Goal: Information Seeking & Learning: Check status

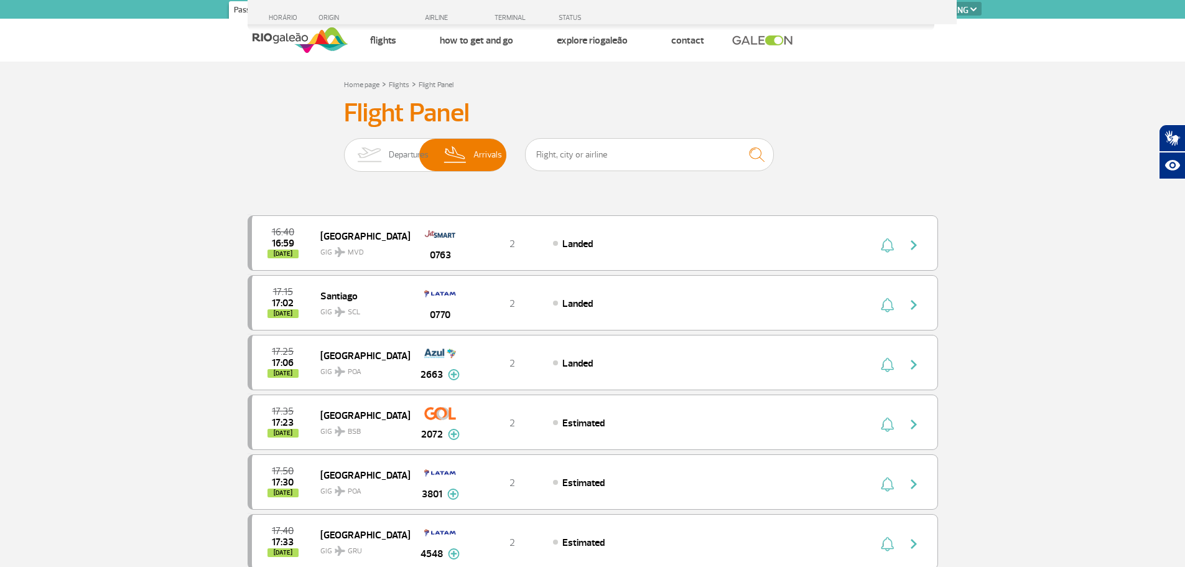
select select "en"
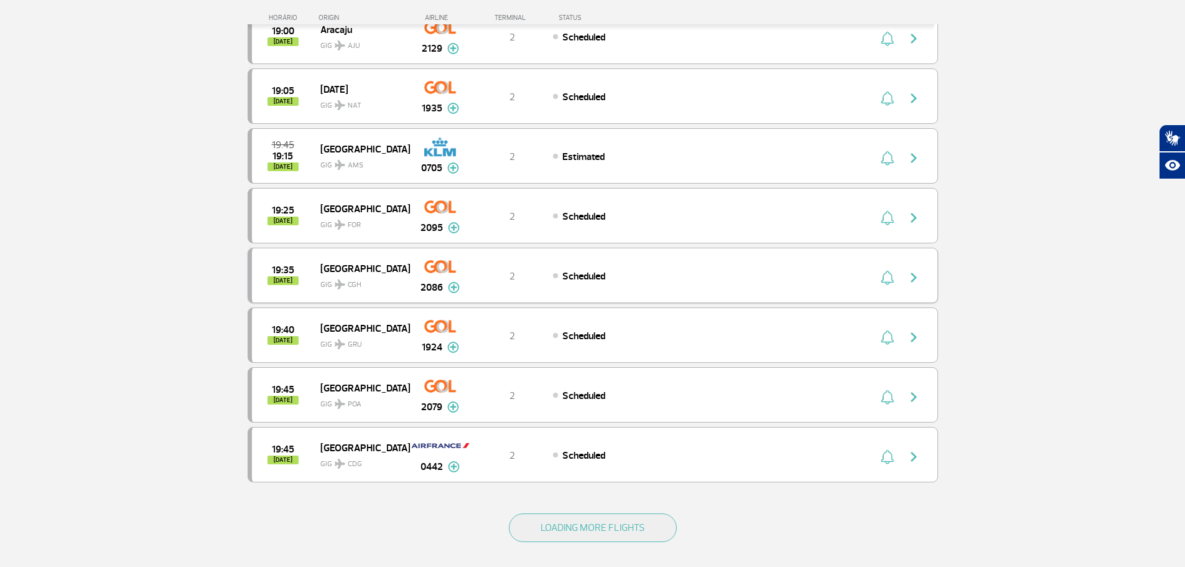
scroll to position [933, 0]
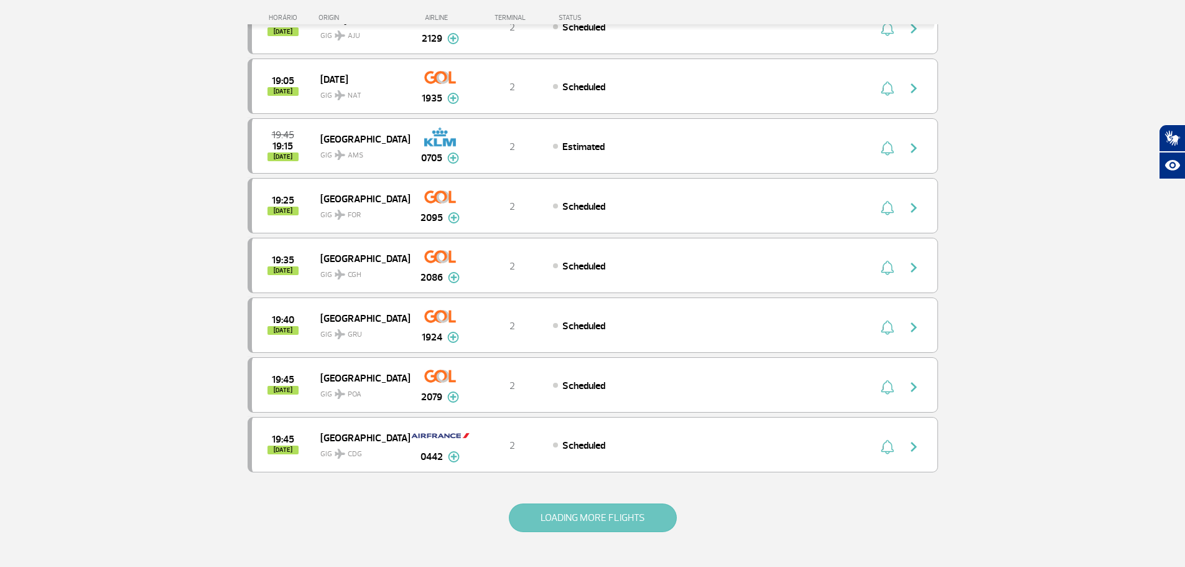
click at [607, 518] on button "LOADING MORE FLIGHTS" at bounding box center [593, 517] width 168 height 29
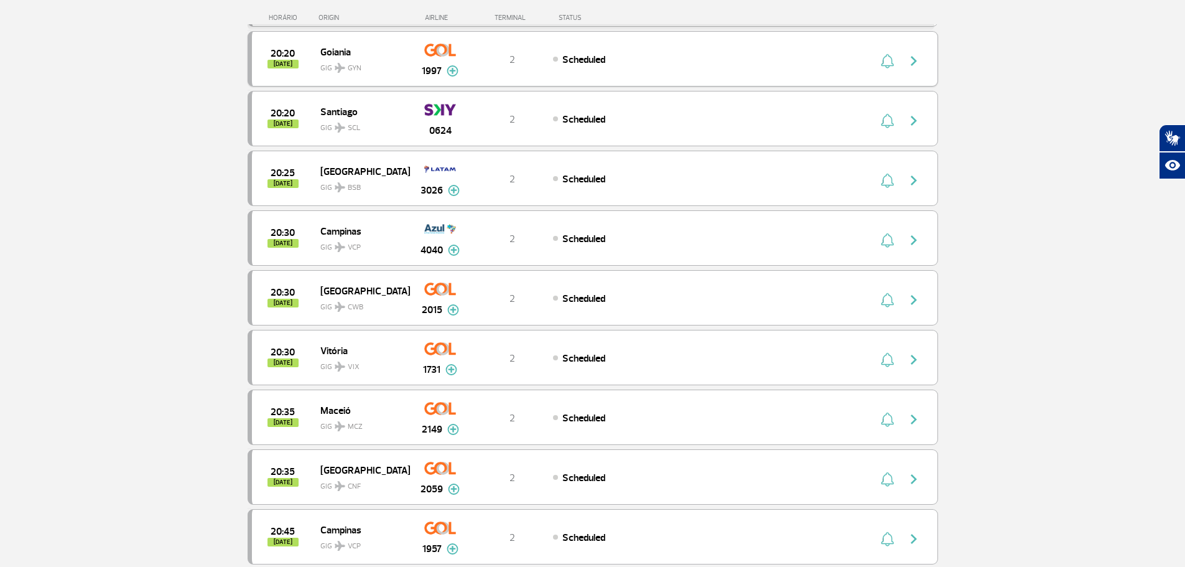
scroll to position [1804, 0]
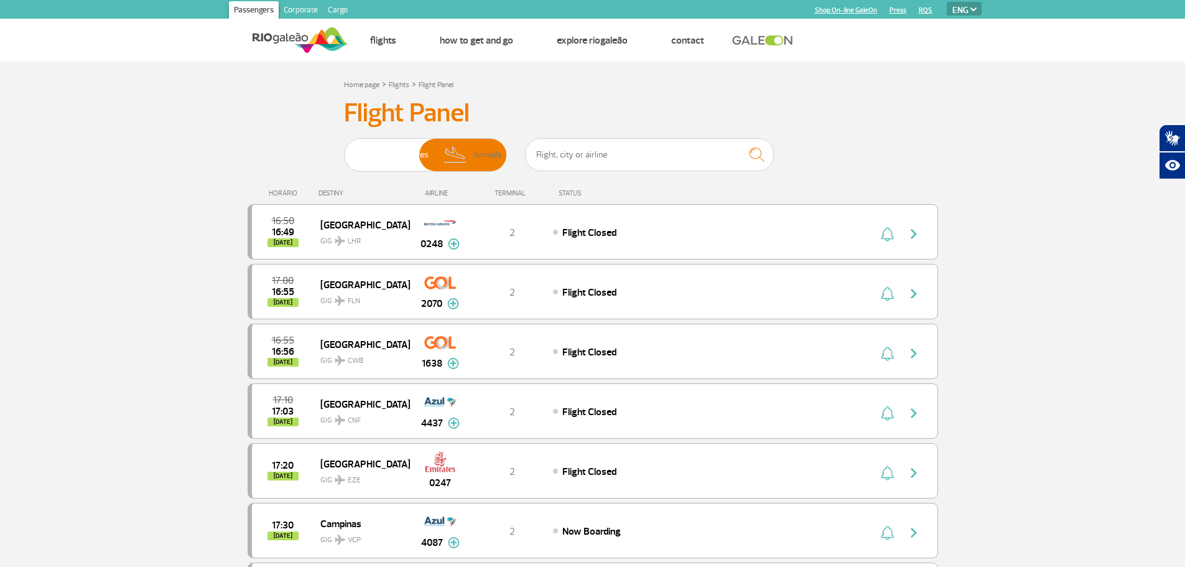
select select "en"
click at [461, 152] on img at bounding box center [455, 155] width 37 height 32
click at [344, 149] on input "Departures Arrivals" at bounding box center [344, 149] width 0 height 0
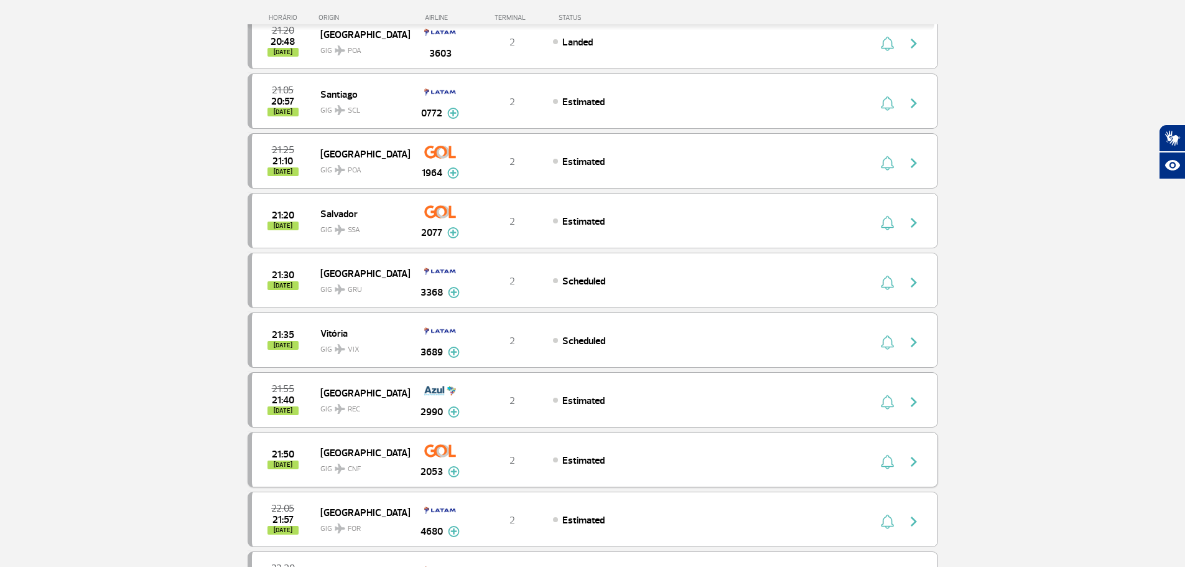
scroll to position [622, 0]
